Goal: Find specific page/section: Find specific page/section

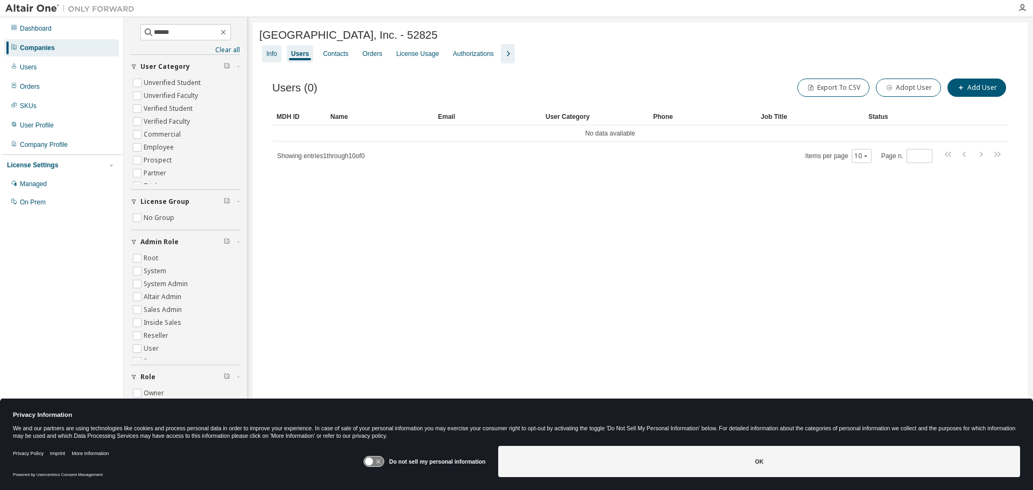
click at [273, 58] on div "Info" at bounding box center [271, 53] width 11 height 9
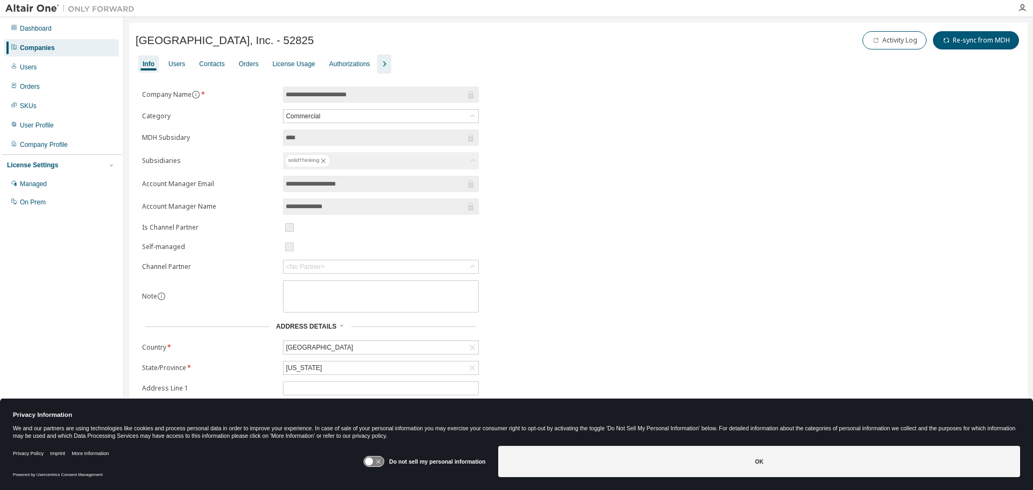
click at [64, 47] on div "Companies" at bounding box center [61, 47] width 115 height 17
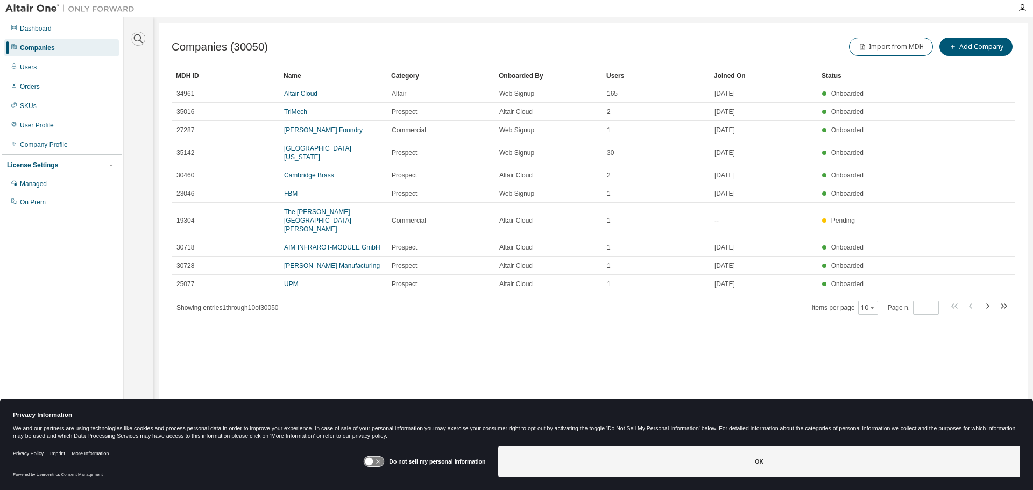
click at [136, 36] on icon "button" at bounding box center [138, 38] width 13 height 13
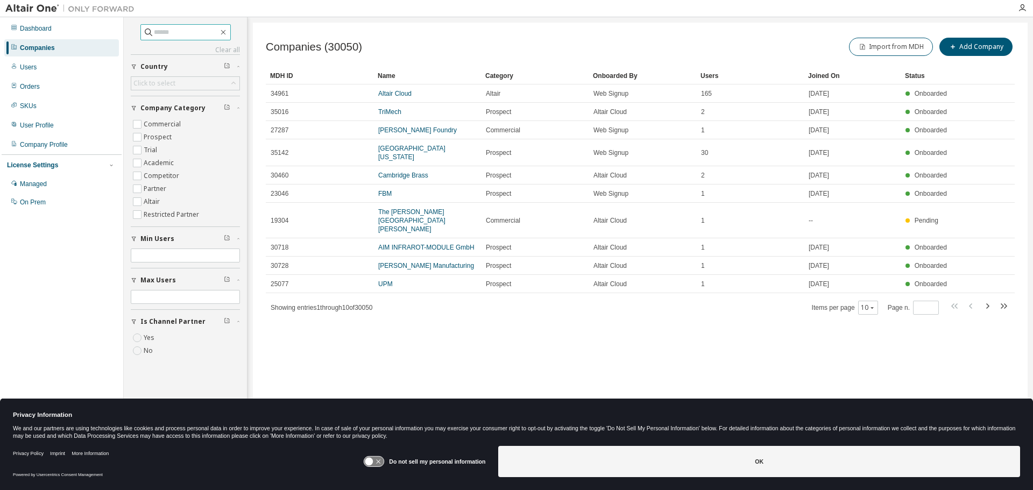
click at [171, 32] on input "text" at bounding box center [186, 32] width 65 height 11
type input "******"
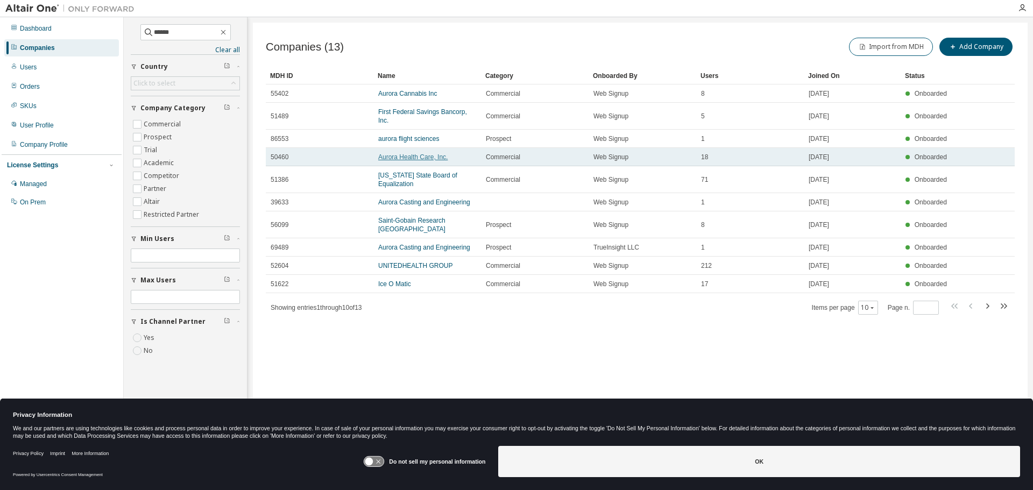
click at [407, 153] on link "Aurora Health Care, Inc." at bounding box center [412, 157] width 69 height 8
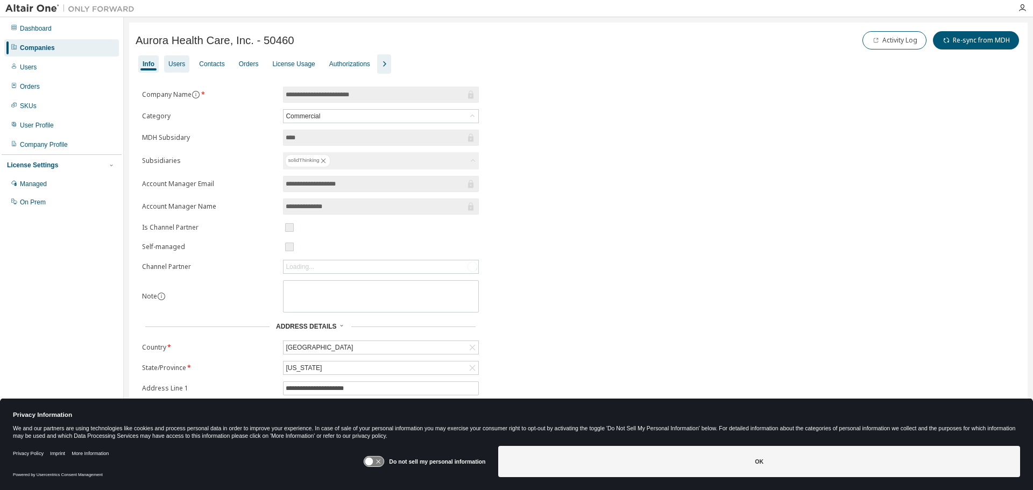
click at [174, 66] on div "Users" at bounding box center [176, 64] width 17 height 9
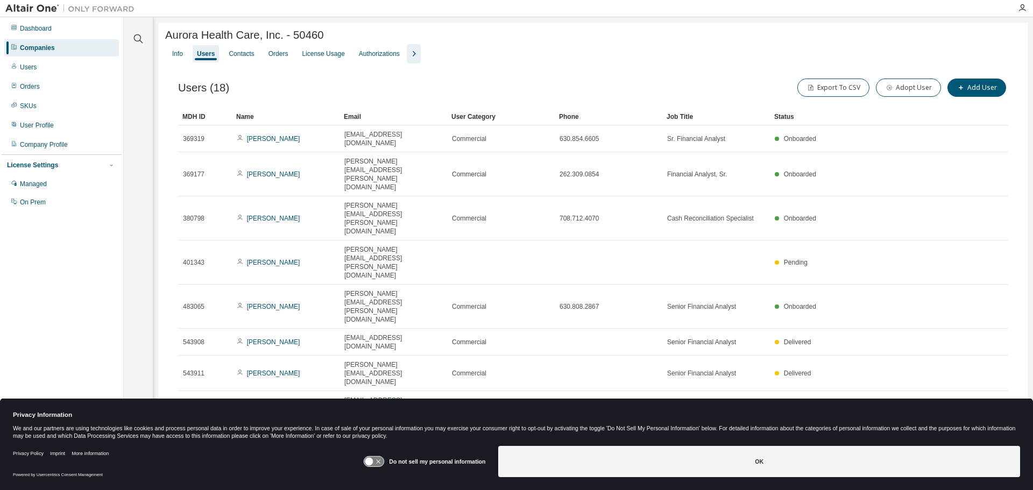
click at [962, 433] on icon "button" at bounding box center [964, 439] width 13 height 13
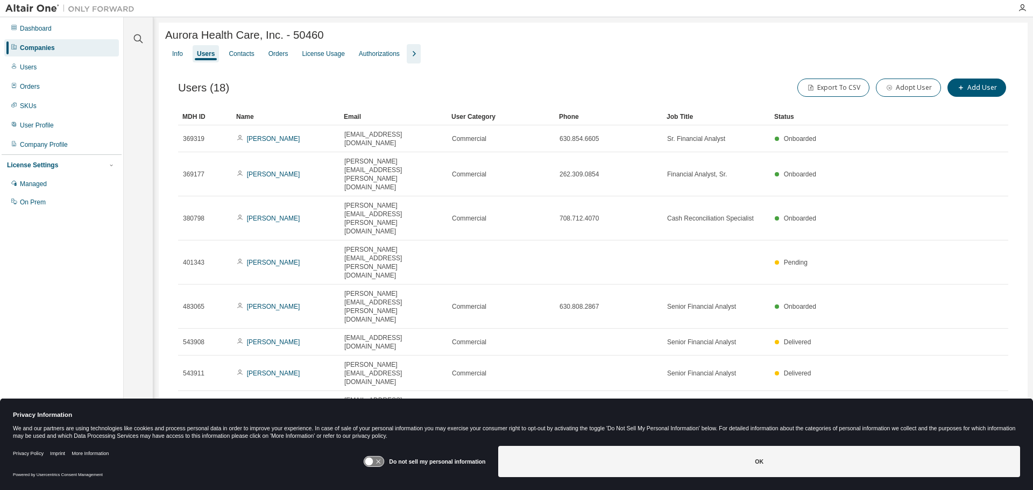
type input "*"
click at [323, 58] on div "License Usage" at bounding box center [323, 53] width 42 height 9
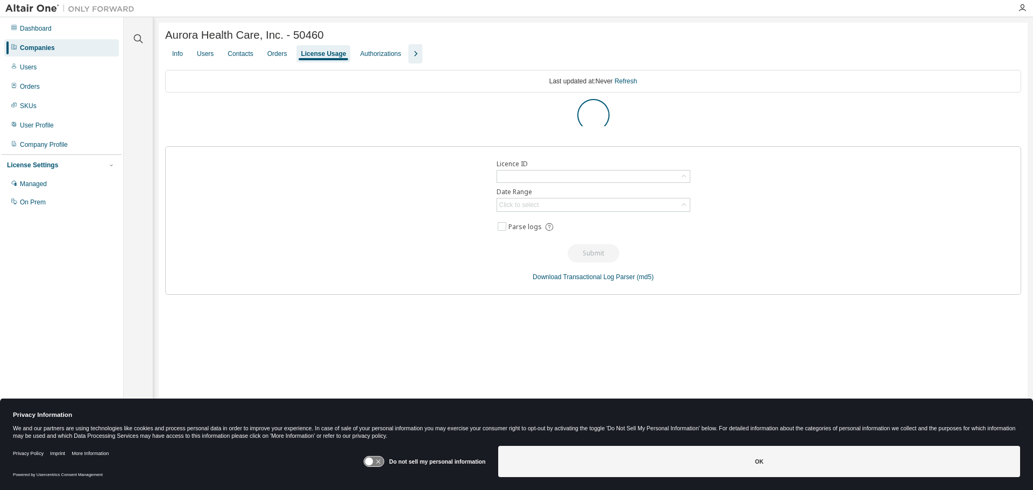
click at [409, 60] on icon "button" at bounding box center [415, 53] width 13 height 13
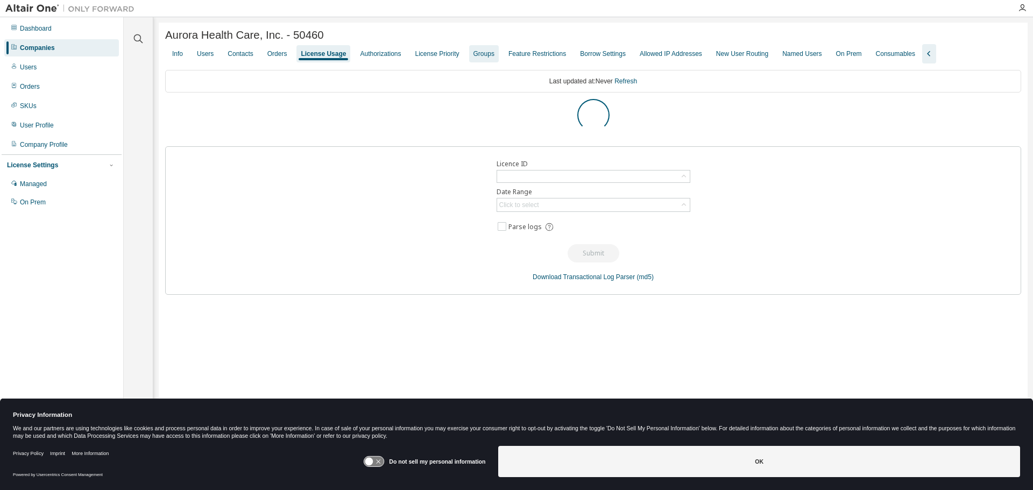
click at [473, 58] on div "Groups" at bounding box center [483, 53] width 21 height 9
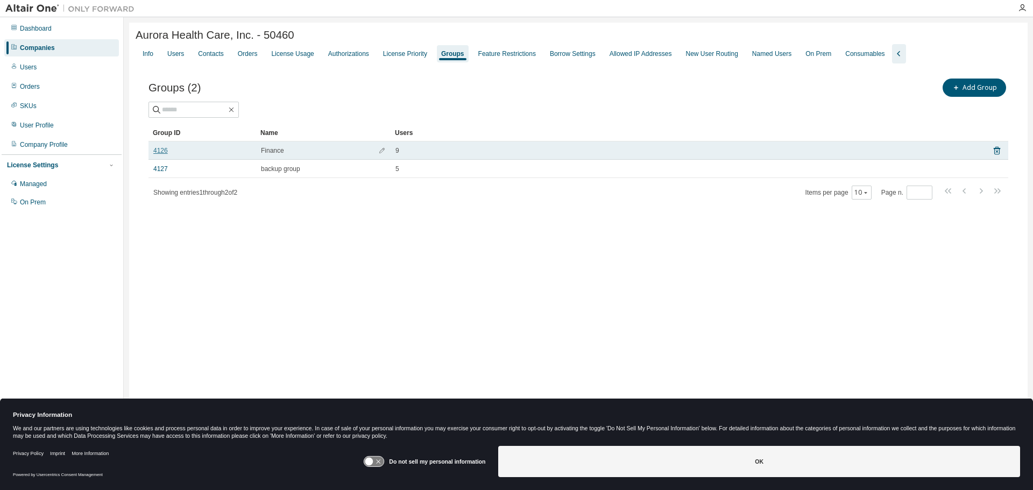
click at [162, 153] on link "4126" at bounding box center [160, 150] width 15 height 9
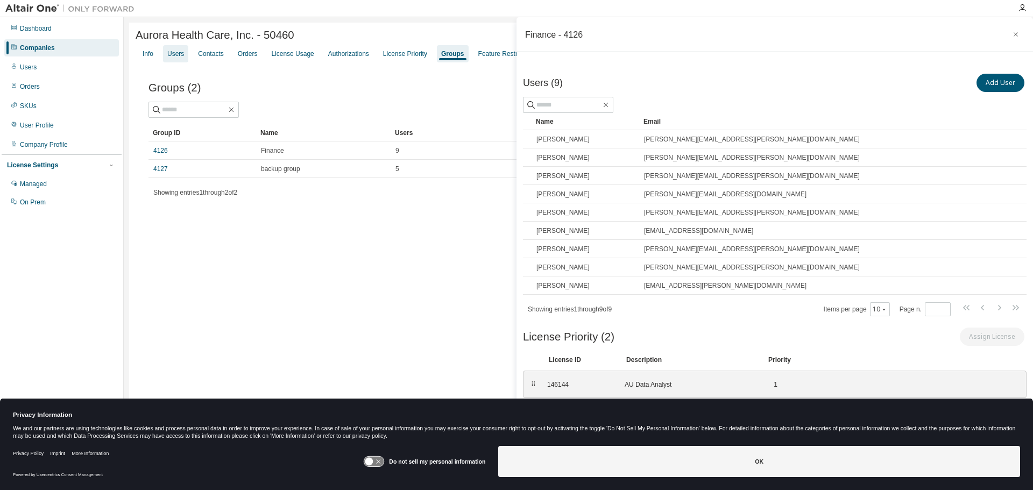
click at [181, 58] on div "Users" at bounding box center [175, 53] width 17 height 9
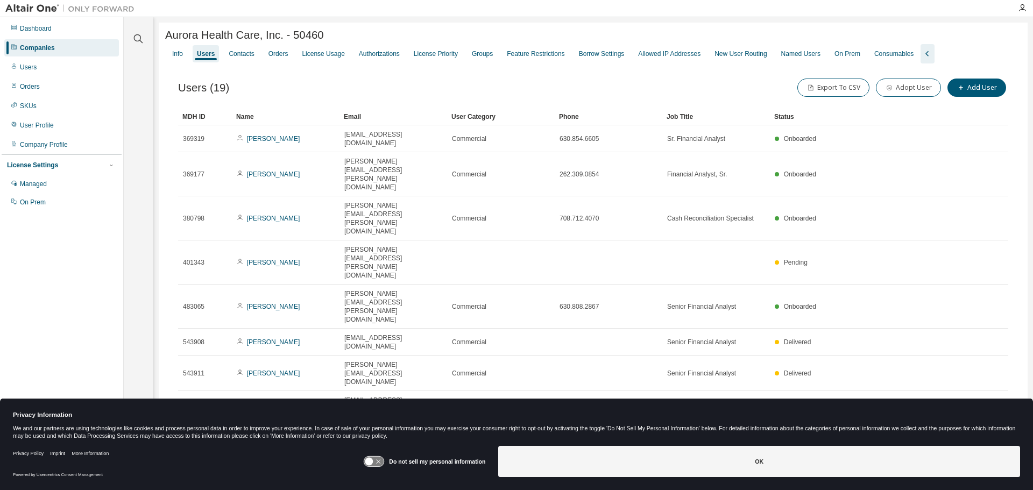
click at [963, 481] on icon "button" at bounding box center [963, 483] width 3 height 5
type input "*"
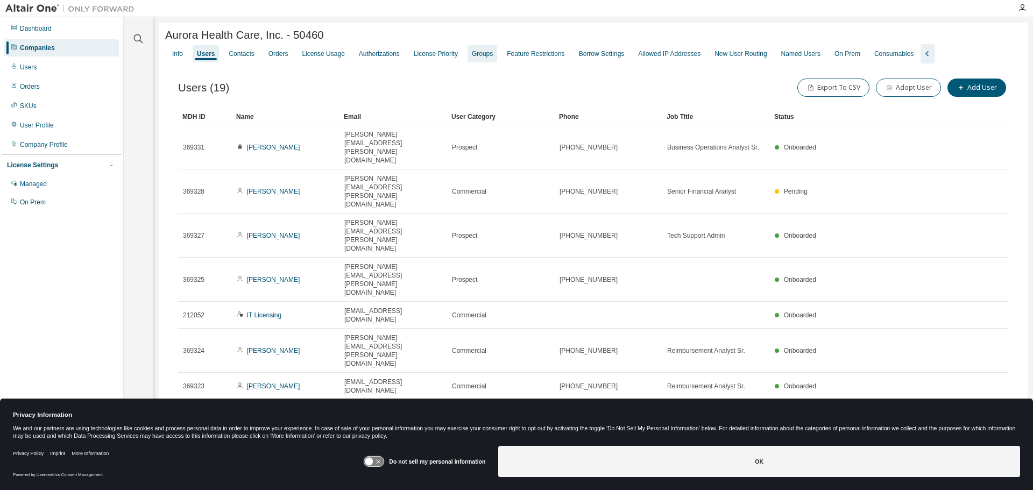
click at [480, 58] on div "Groups" at bounding box center [482, 53] width 21 height 9
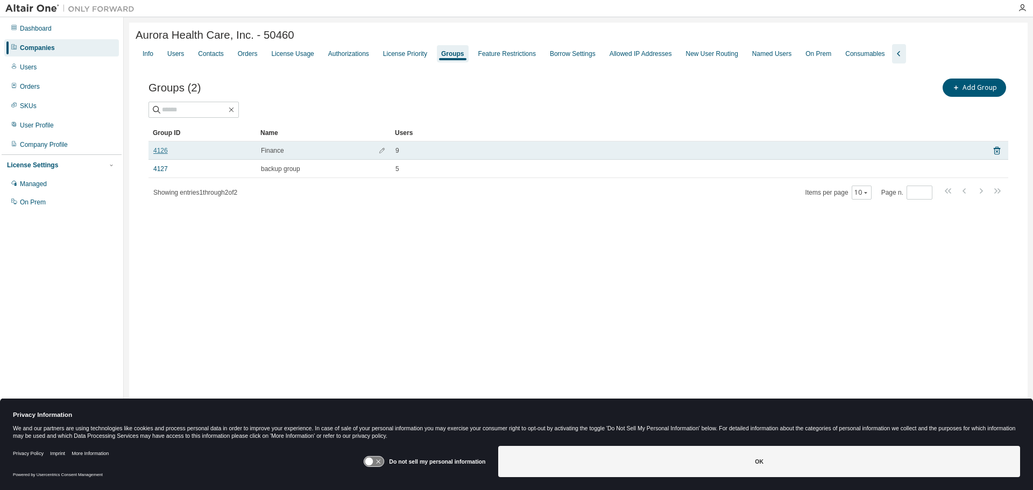
click at [164, 152] on link "4126" at bounding box center [160, 150] width 15 height 9
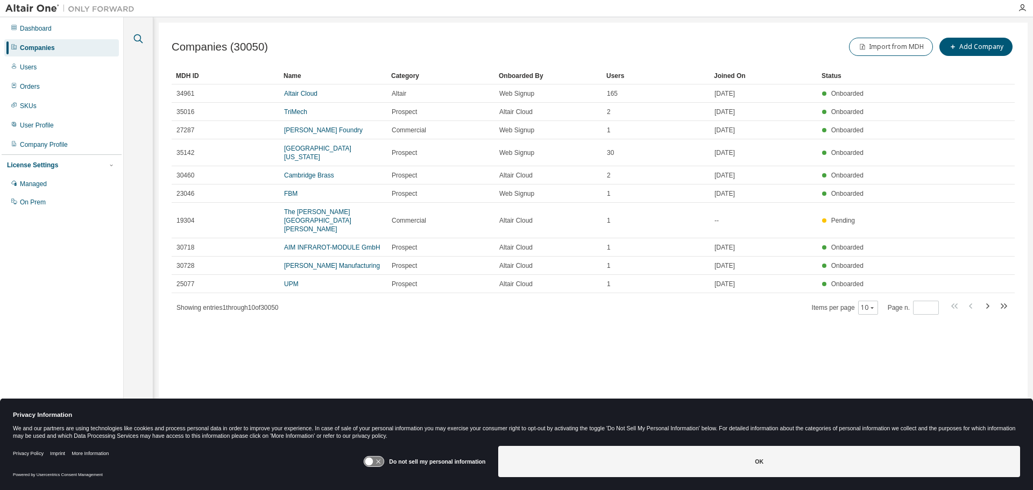
click at [141, 42] on icon "button" at bounding box center [138, 38] width 9 height 9
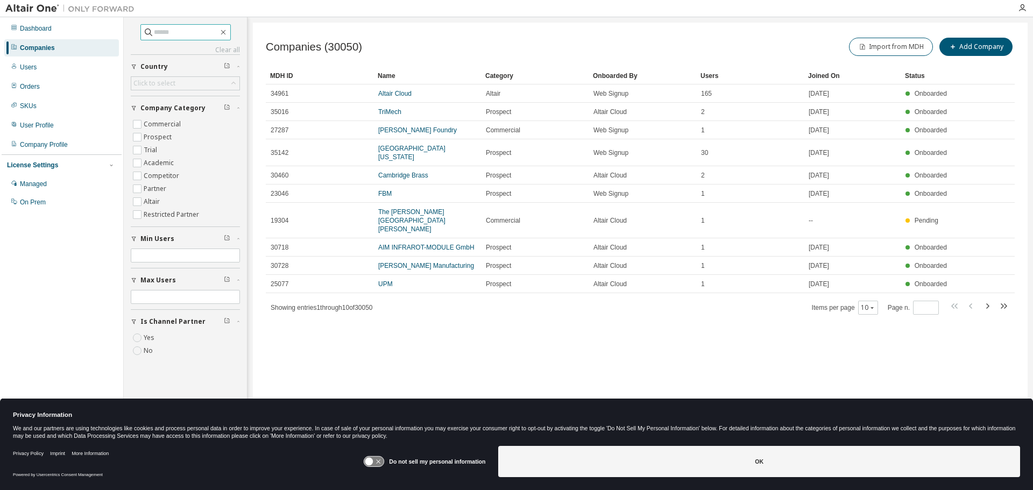
click at [154, 35] on input "text" at bounding box center [186, 32] width 65 height 11
click at [161, 30] on input "*******" at bounding box center [186, 32] width 65 height 11
type input "********"
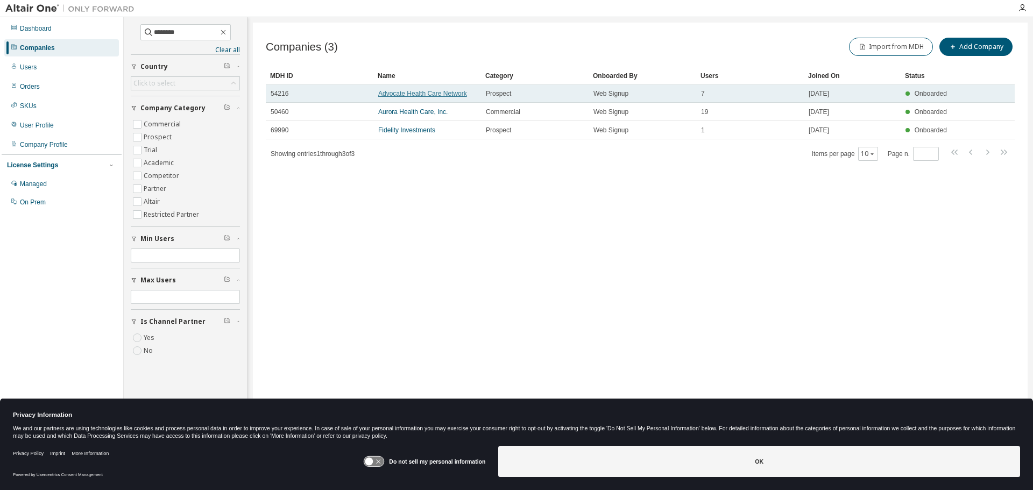
click at [418, 93] on link "Advocate Health Care Network" at bounding box center [422, 94] width 89 height 8
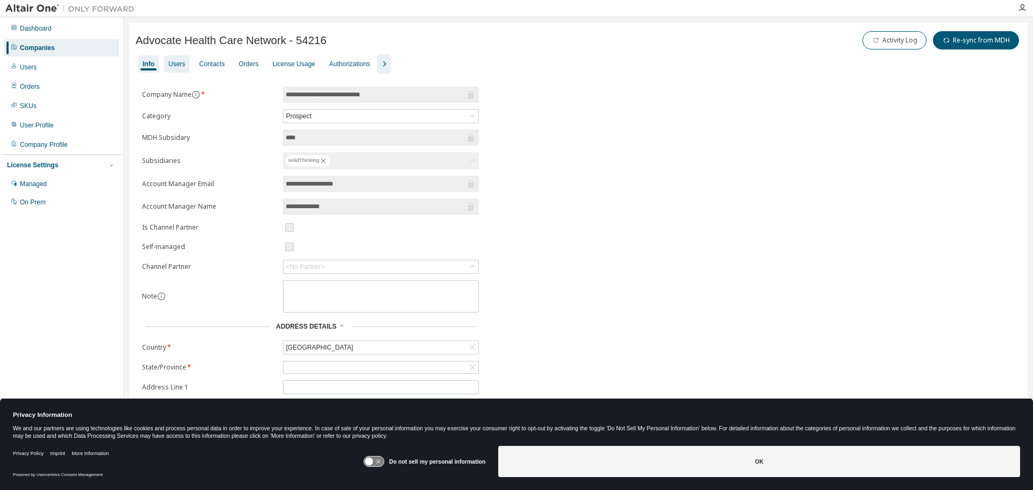
click at [172, 62] on div "Users" at bounding box center [176, 64] width 17 height 9
